Goal: Check status: Check status

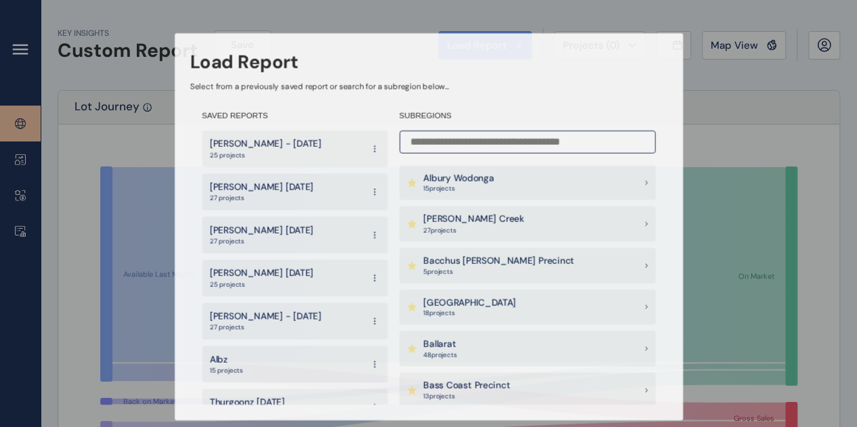
click at [734, 49] on div "Load Report Select from a previously saved report or search for a subregion bel…" at bounding box center [429, 201] width 827 height 388
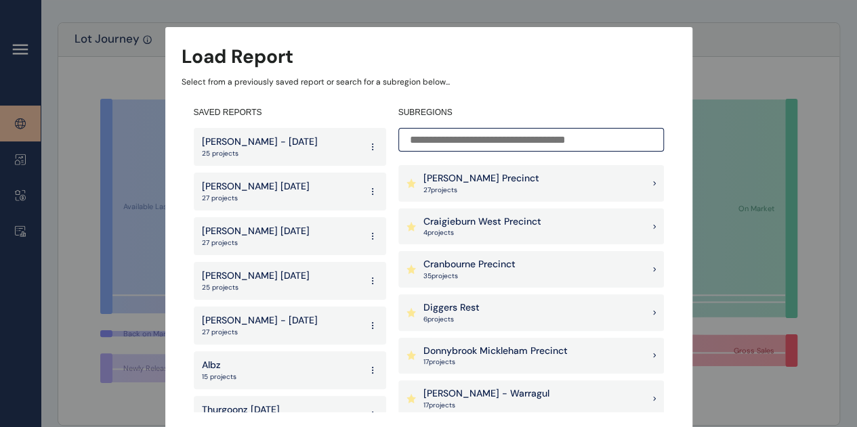
scroll to position [383, 0]
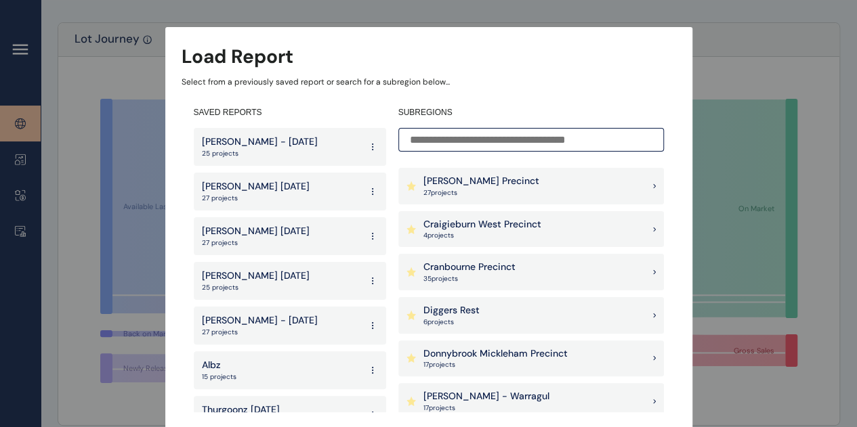
click at [465, 175] on p "[PERSON_NAME] Precinct" at bounding box center [481, 182] width 116 height 14
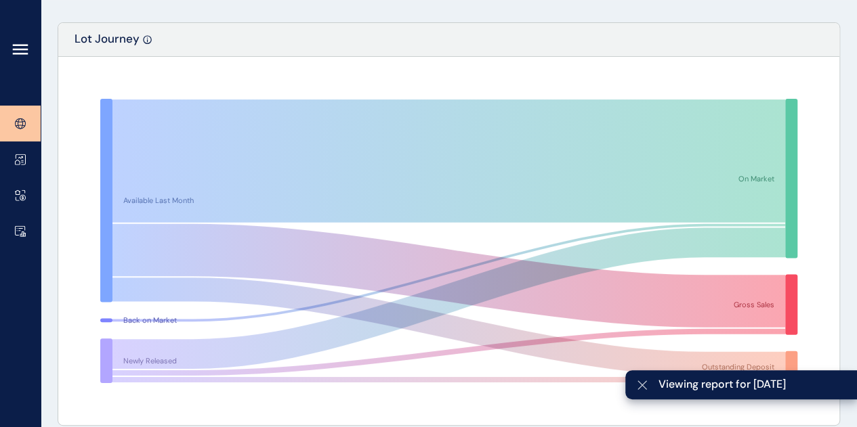
click at [638, 383] on icon at bounding box center [642, 385] width 11 height 11
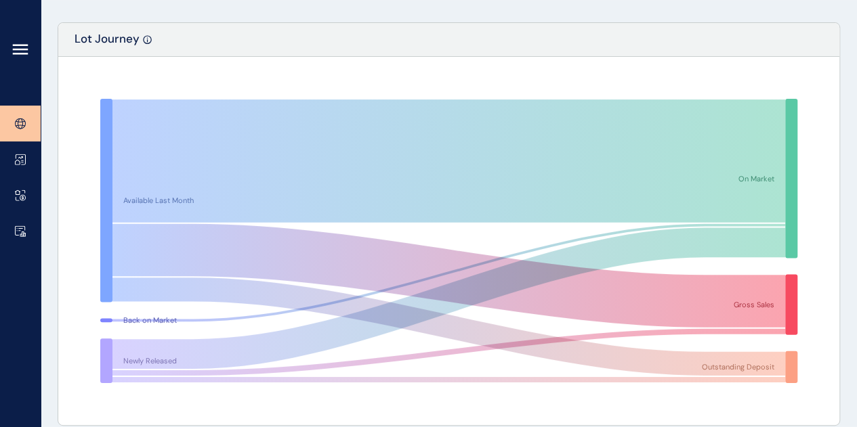
click at [26, 54] on icon at bounding box center [21, 54] width 14 height 0
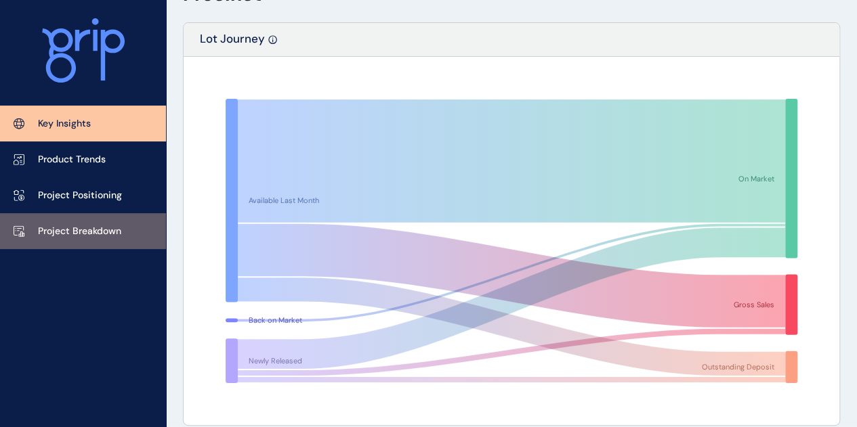
click at [91, 244] on link "Project Breakdown" at bounding box center [83, 231] width 166 height 36
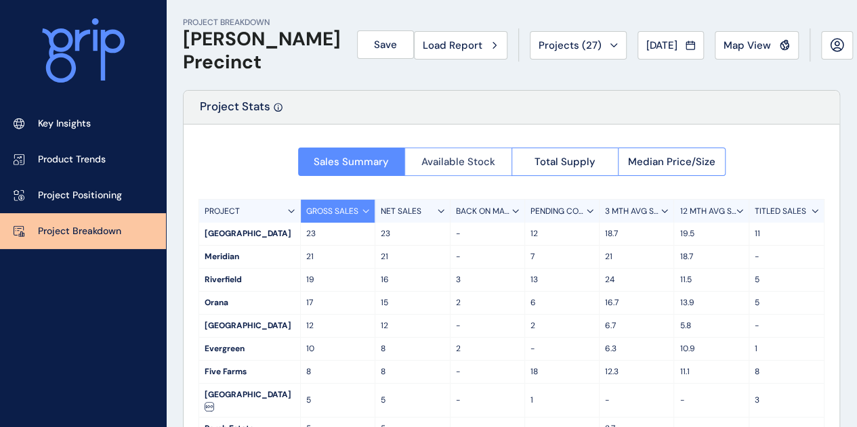
click at [478, 171] on button "Available Stock" at bounding box center [457, 162] width 107 height 28
